Goal: Task Accomplishment & Management: Manage account settings

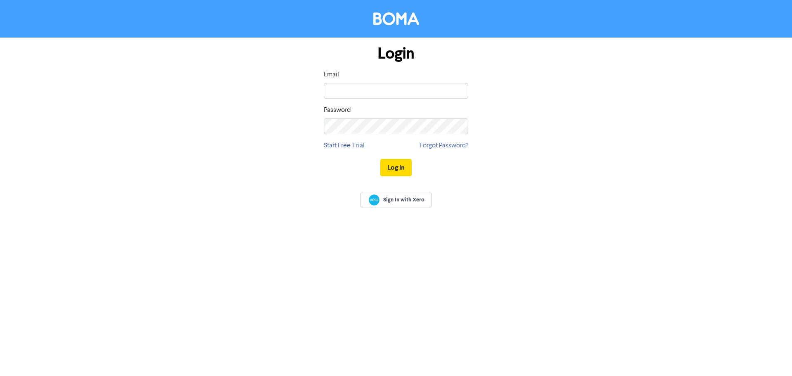
drag, startPoint x: 368, startPoint y: 82, endPoint x: 372, endPoint y: 88, distance: 7.4
click at [367, 82] on div "Email" at bounding box center [396, 84] width 144 height 29
click at [373, 91] on input "email" at bounding box center [396, 91] width 144 height 16
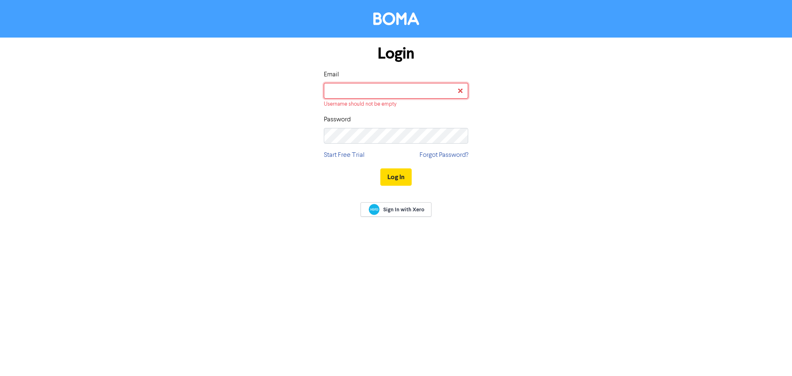
click at [385, 92] on input "email" at bounding box center [396, 91] width 144 height 16
type input "[EMAIL_ADDRESS][DOMAIN_NAME]"
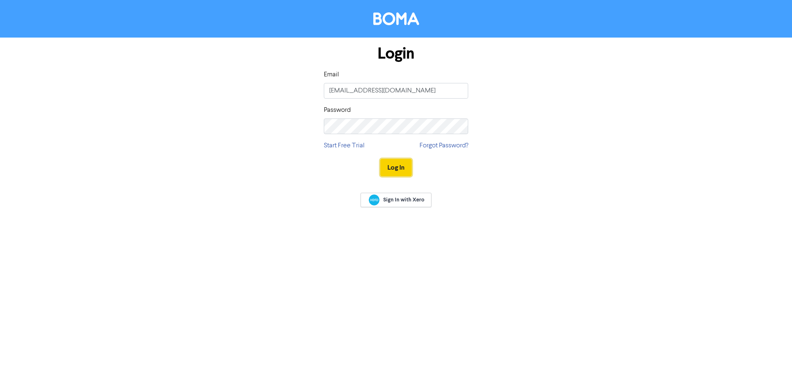
click at [390, 174] on button "Log In" at bounding box center [395, 167] width 31 height 17
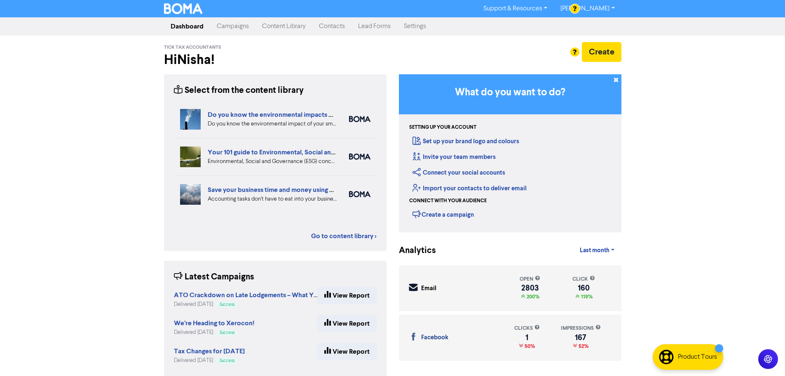
click at [340, 28] on link "Contacts" at bounding box center [332, 26] width 39 height 16
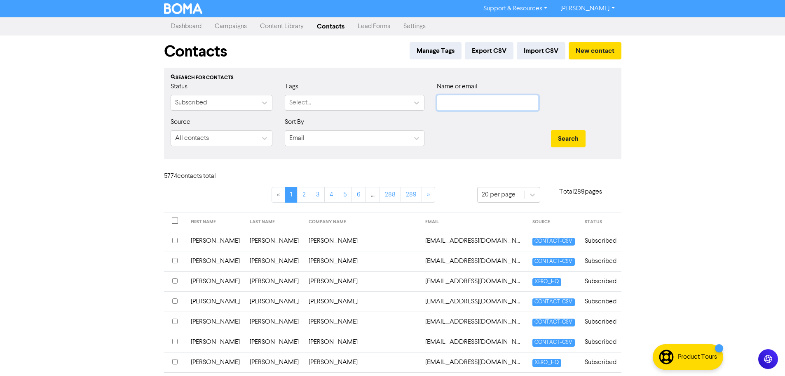
click at [478, 100] on input "text" at bounding box center [488, 103] width 102 height 16
type input "[PERSON_NAME]"
click at [551, 130] on button "Search" at bounding box center [568, 138] width 35 height 17
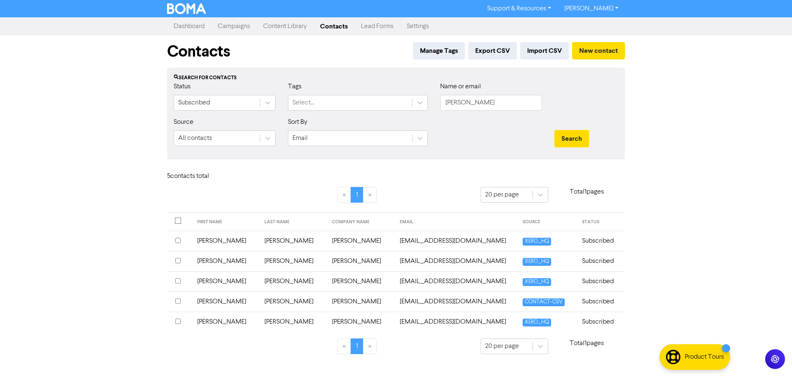
click at [179, 320] on input "checkbox" at bounding box center [177, 320] width 5 height 5
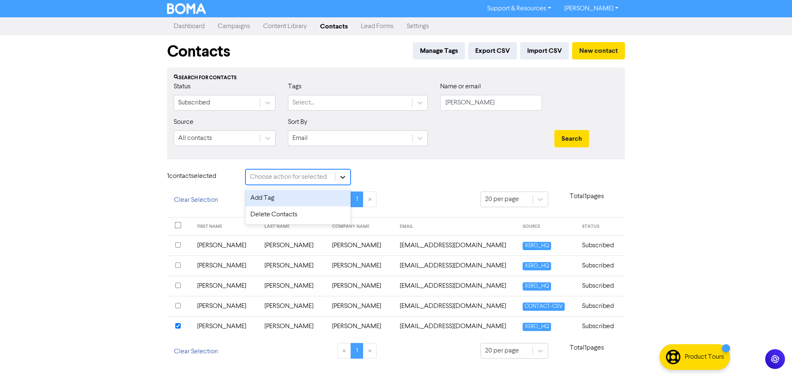
click at [349, 171] on div at bounding box center [342, 176] width 15 height 15
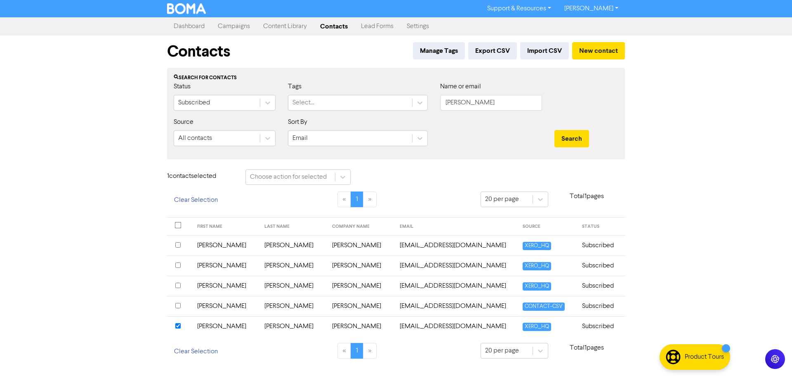
click at [327, 324] on td "[PERSON_NAME]" at bounding box center [361, 326] width 68 height 20
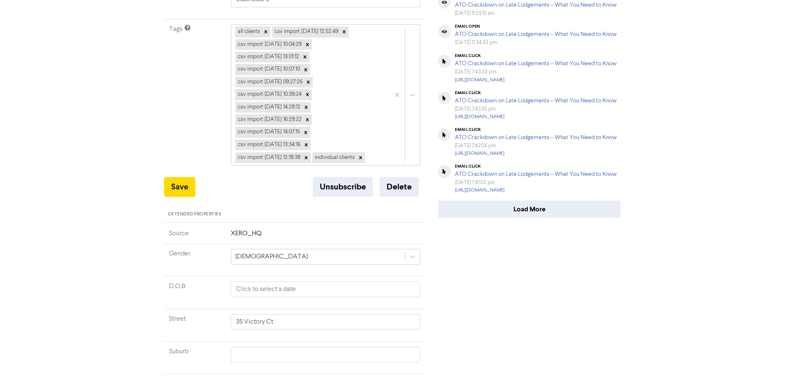
scroll to position [247, 0]
click at [336, 191] on button "Unsubscribe" at bounding box center [343, 186] width 60 height 20
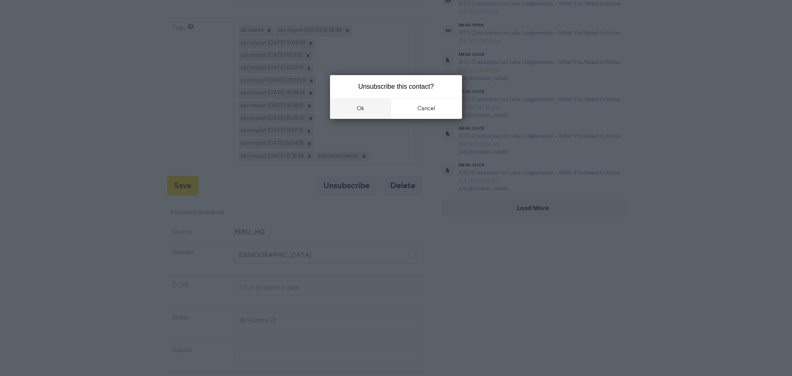
click at [356, 111] on button "ok" at bounding box center [360, 108] width 61 height 21
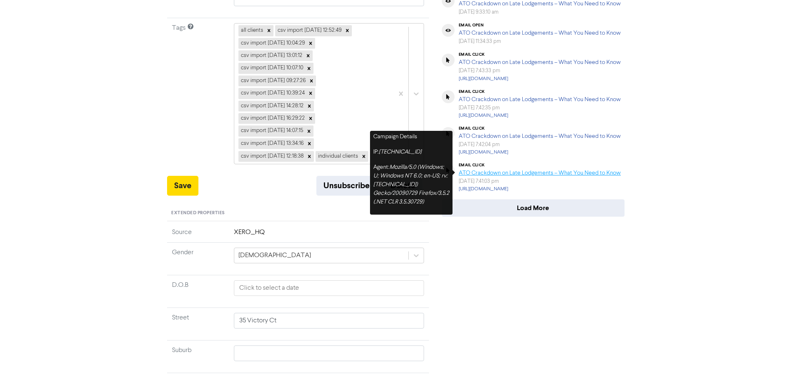
type input "35 Victory Ct"
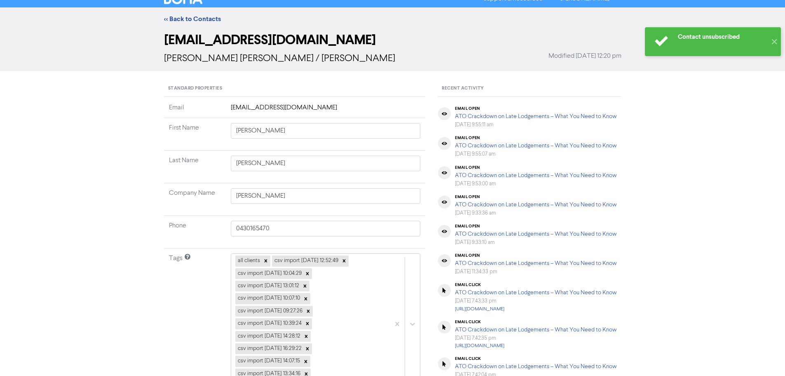
scroll to position [0, 0]
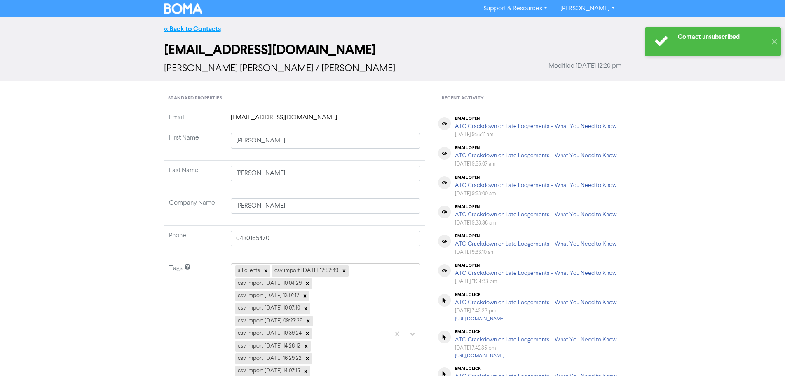
click at [198, 28] on link "<< Back to Contacts" at bounding box center [192, 29] width 57 height 8
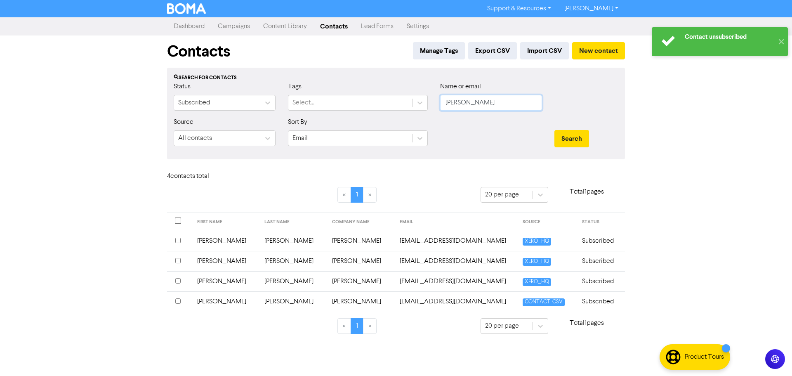
click at [489, 104] on input "[PERSON_NAME]" at bounding box center [491, 103] width 102 height 16
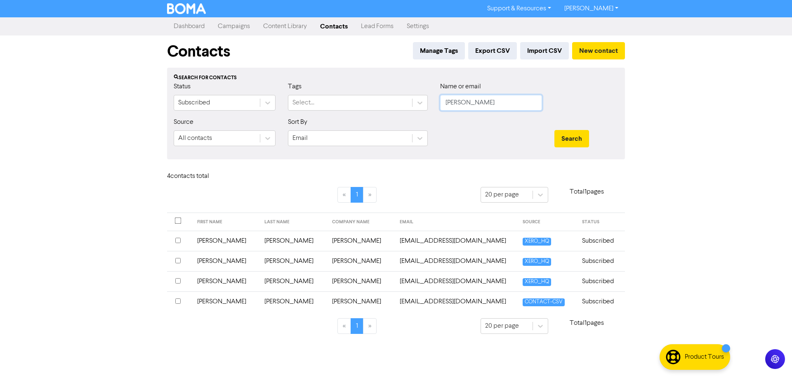
click at [554, 130] on button "Search" at bounding box center [571, 138] width 35 height 17
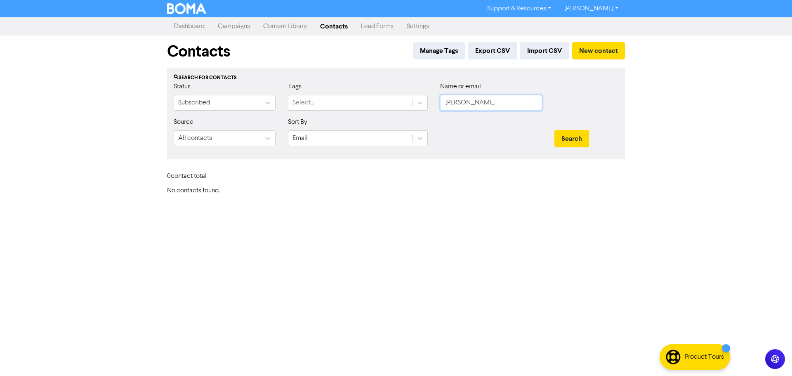
click at [463, 110] on input "[PERSON_NAME]" at bounding box center [491, 103] width 102 height 16
click at [463, 107] on input "[PERSON_NAME]" at bounding box center [491, 103] width 102 height 16
click at [554, 130] on button "Search" at bounding box center [571, 138] width 35 height 17
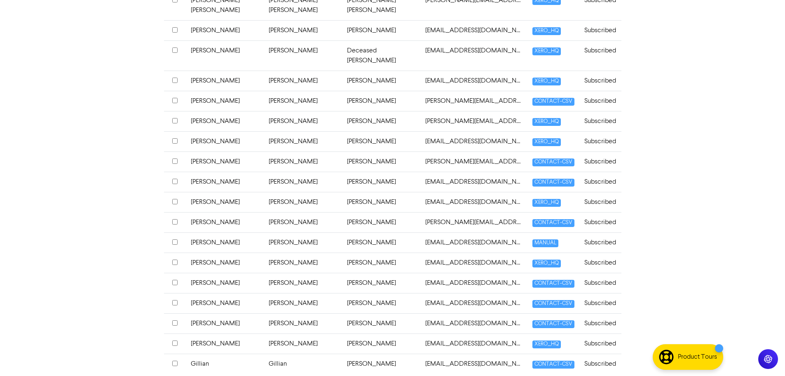
scroll to position [291, 0]
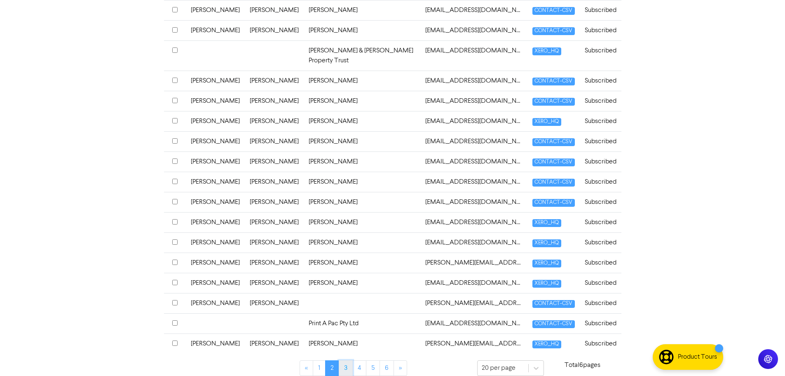
click at [348, 361] on link "3" at bounding box center [346, 368] width 14 height 16
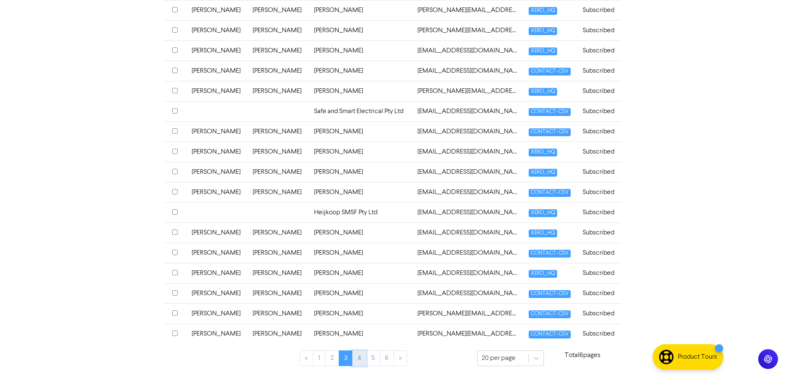
click at [357, 359] on link "4" at bounding box center [359, 358] width 14 height 16
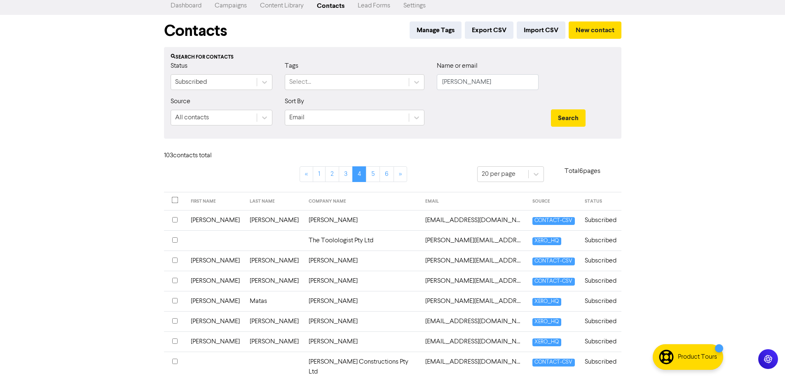
scroll to position [0, 0]
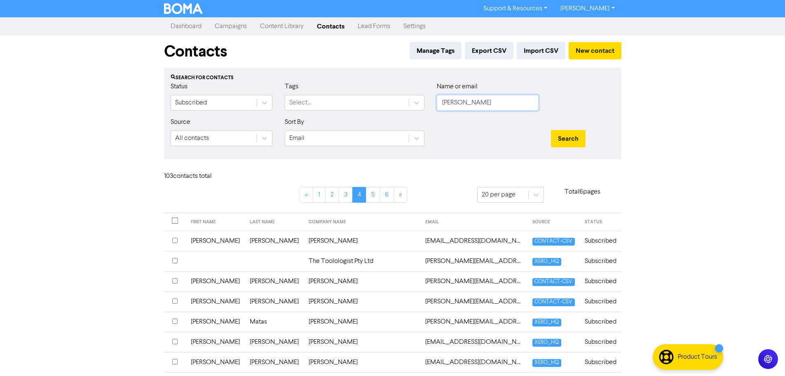
click at [470, 109] on input "[PERSON_NAME]" at bounding box center [488, 103] width 102 height 16
click at [568, 144] on button "Search" at bounding box center [568, 138] width 35 height 17
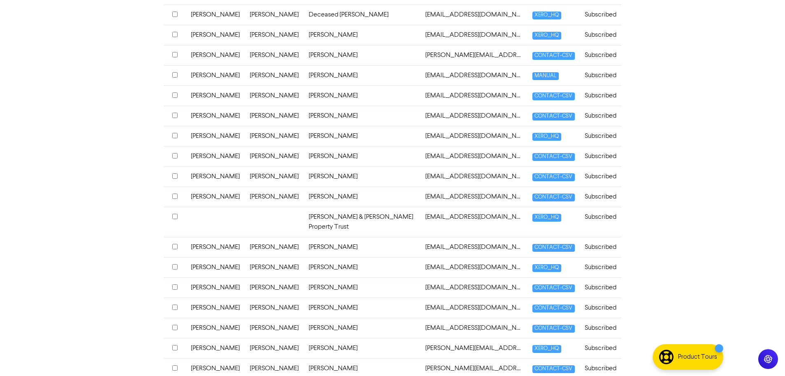
scroll to position [291, 0]
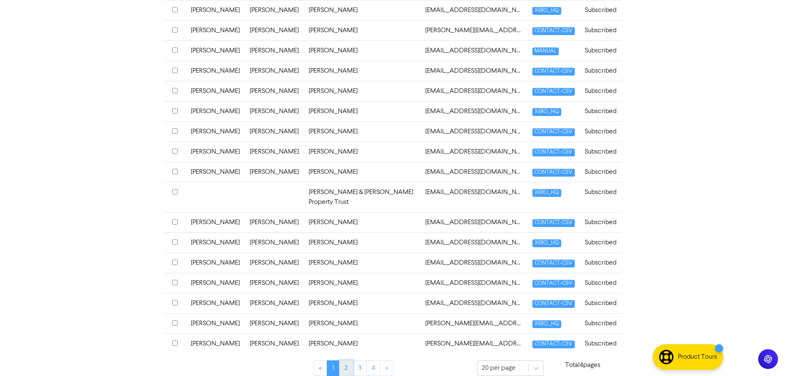
click at [348, 360] on link "2" at bounding box center [346, 368] width 14 height 16
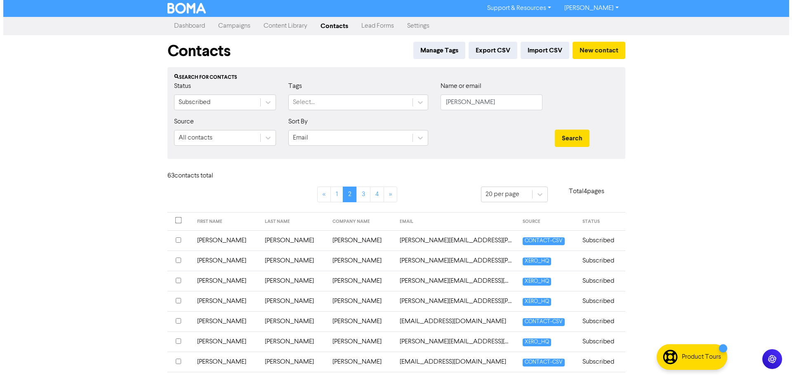
scroll to position [0, 0]
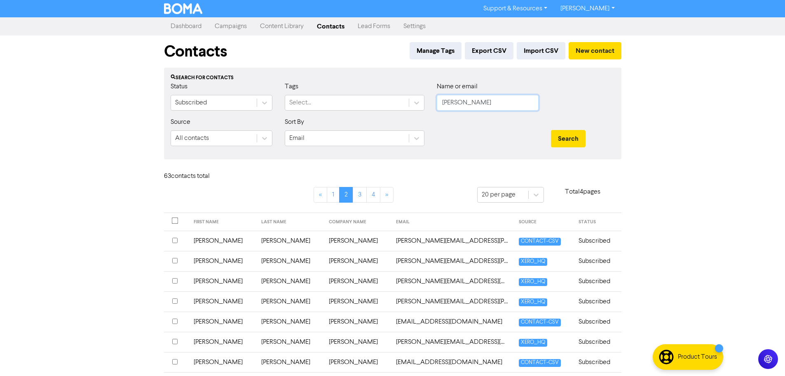
click at [484, 100] on input "[PERSON_NAME]" at bounding box center [488, 103] width 102 height 16
type input "[DOMAIN_NAME]"
click at [551, 130] on button "Search" at bounding box center [568, 138] width 35 height 17
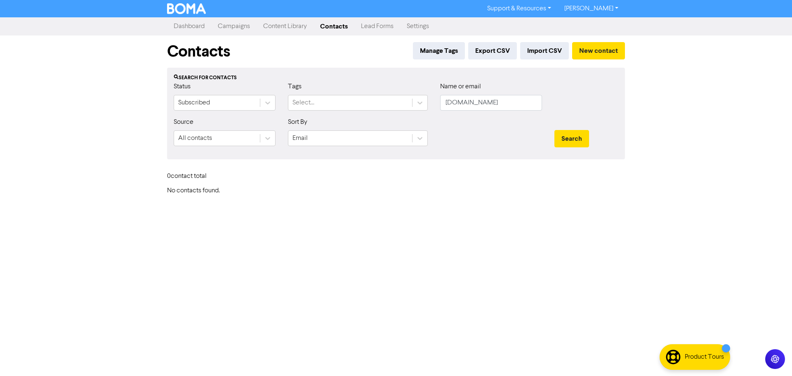
drag, startPoint x: 126, startPoint y: 93, endPoint x: 106, endPoint y: 87, distance: 20.9
click at [125, 93] on div "Support & Resources Video Tutorials FAQ & Guides Marketing Education [PERSON_NA…" at bounding box center [396, 188] width 792 height 376
